Goal: Task Accomplishment & Management: Use online tool/utility

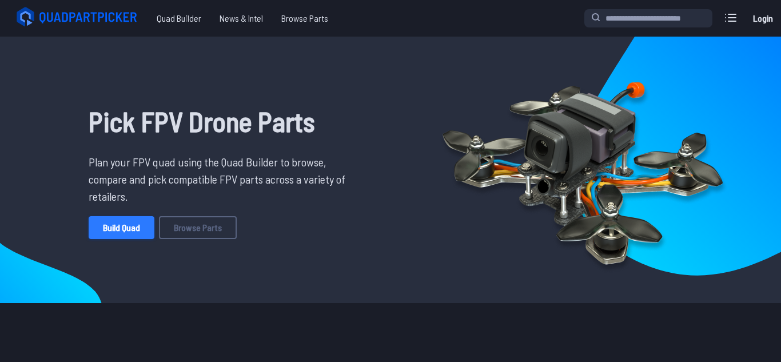
click at [135, 226] on link "Build Quad" at bounding box center [122, 227] width 66 height 23
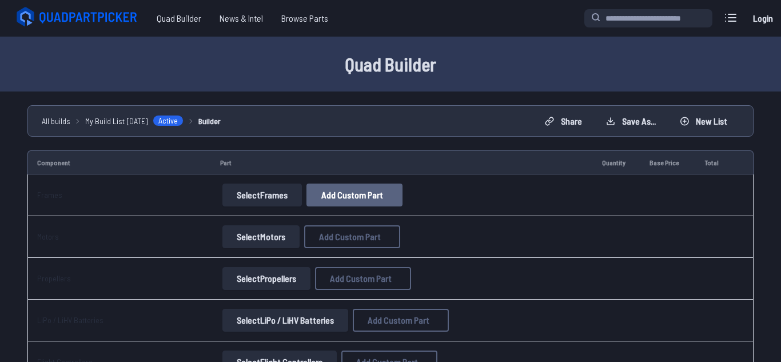
click at [356, 197] on span "Add Custom Part" at bounding box center [352, 194] width 62 height 9
select select "**********"
click at [503, 50] on icon at bounding box center [498, 55] width 10 height 10
click at [211, 119] on link "Builder" at bounding box center [209, 121] width 22 height 12
click at [255, 237] on button "Select Motors" at bounding box center [260, 236] width 77 height 23
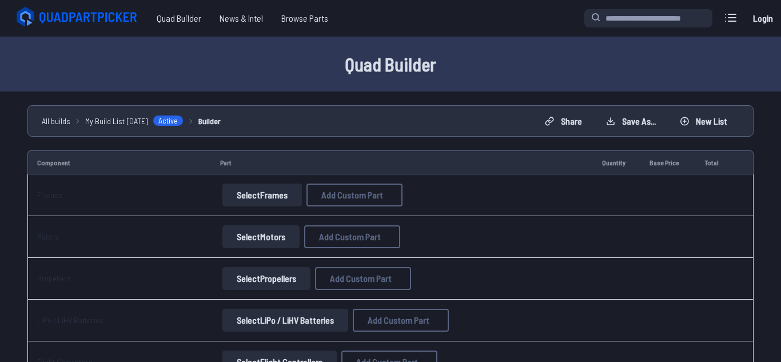
click at [255, 237] on button "Select Motors" at bounding box center [260, 236] width 77 height 23
click at [276, 234] on button "Select Motors" at bounding box center [260, 236] width 77 height 23
click at [367, 233] on span "Add Custom Part" at bounding box center [350, 236] width 62 height 9
select select "**********"
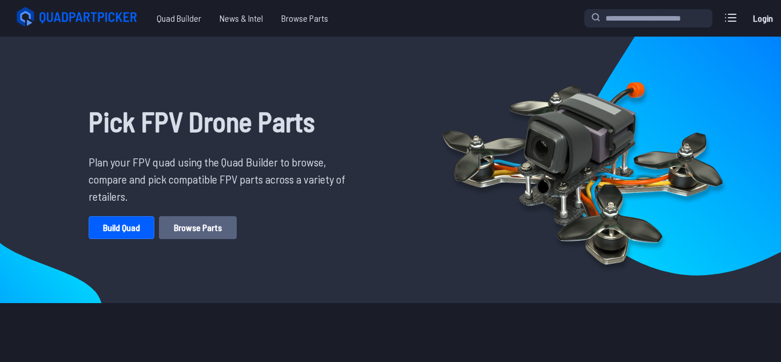
click at [196, 217] on link "Browse Parts" at bounding box center [198, 227] width 78 height 23
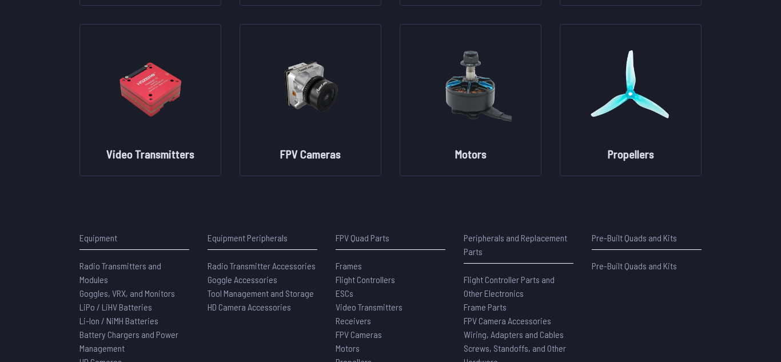
scroll to position [274, 0]
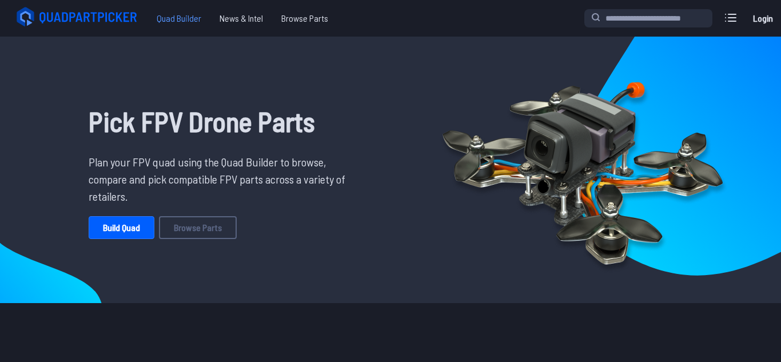
click at [183, 13] on span "Quad Builder" at bounding box center [178, 18] width 63 height 23
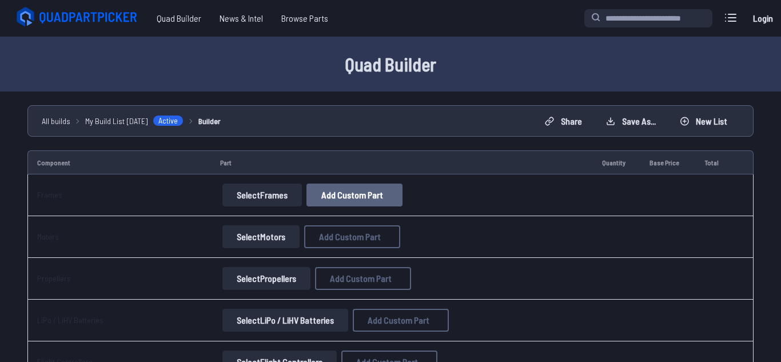
click at [309, 185] on button "Add Custom Part" at bounding box center [354, 195] width 96 height 23
select select "**********"
click at [346, 269] on input at bounding box center [390, 257] width 243 height 25
click at [79, 233] on div "Add Custom Part Part name* Brand / Manufacturer Price * Link Category Cancel Ad…" at bounding box center [390, 181] width 781 height 362
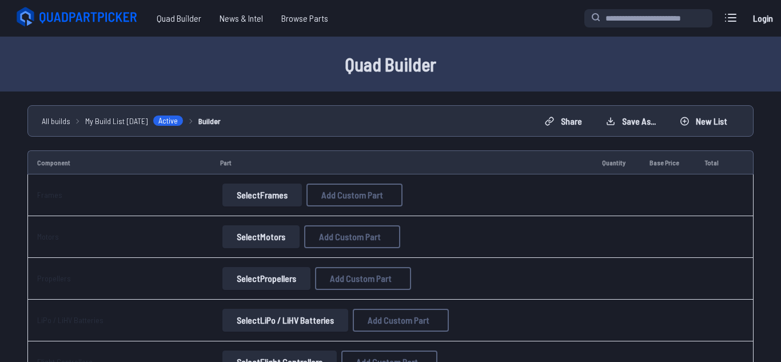
click at [79, 233] on div "Add Custom Part Part name* Brand / Manufacturer Price * Link Category Cancel Ad…" at bounding box center [390, 181] width 781 height 362
